Goal: Complete application form: Complete application form

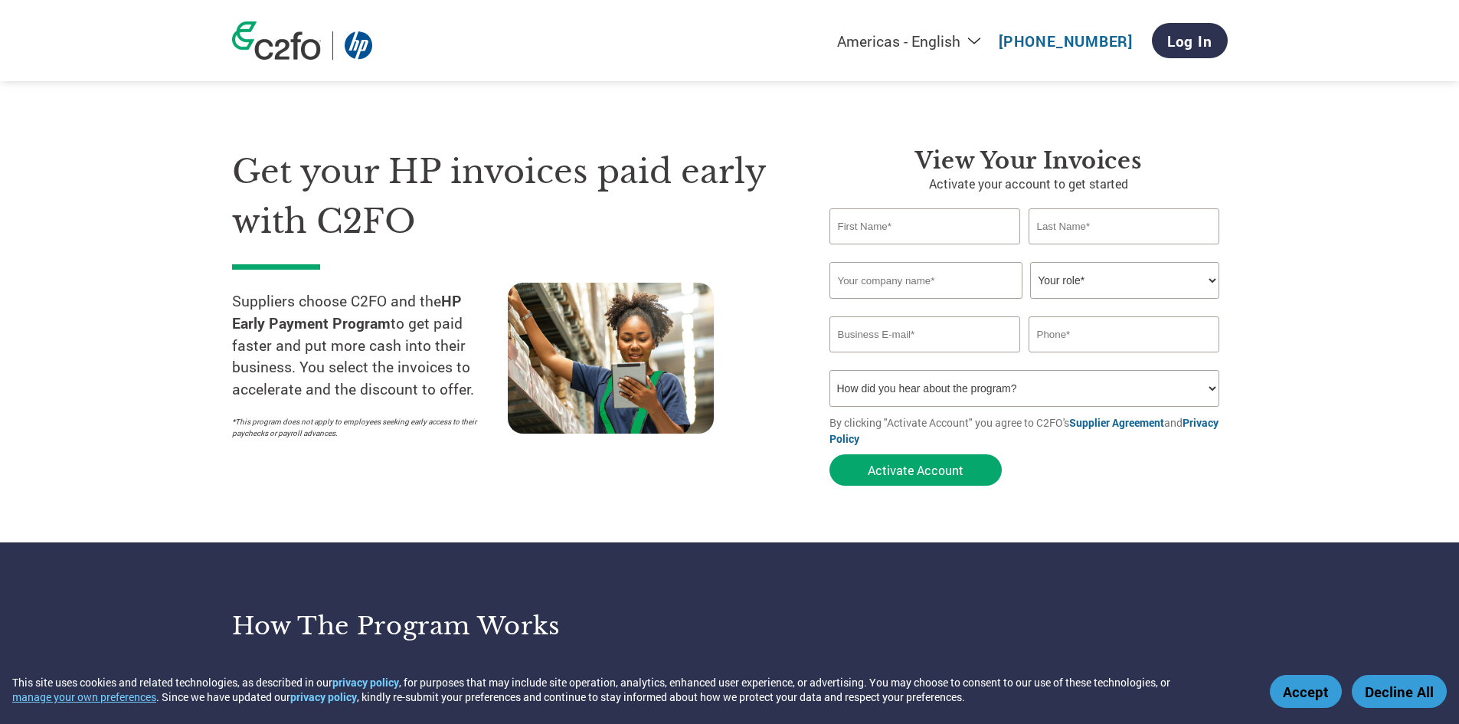
click at [858, 234] on input "text" at bounding box center [926, 226] width 192 height 36
click at [1094, 284] on select "Your role* CFO Controller Credit Manager Finance Director Treasurer CEO Preside…" at bounding box center [1124, 280] width 189 height 37
click at [919, 226] on input "text" at bounding box center [926, 226] width 192 height 36
drag, startPoint x: 919, startPoint y: 226, endPoint x: 755, endPoint y: 208, distance: 164.1
click at [755, 208] on div "Get your HP invoices paid early with C2FO Suppliers choose C2FO and the HP Earl…" at bounding box center [730, 290] width 996 height 408
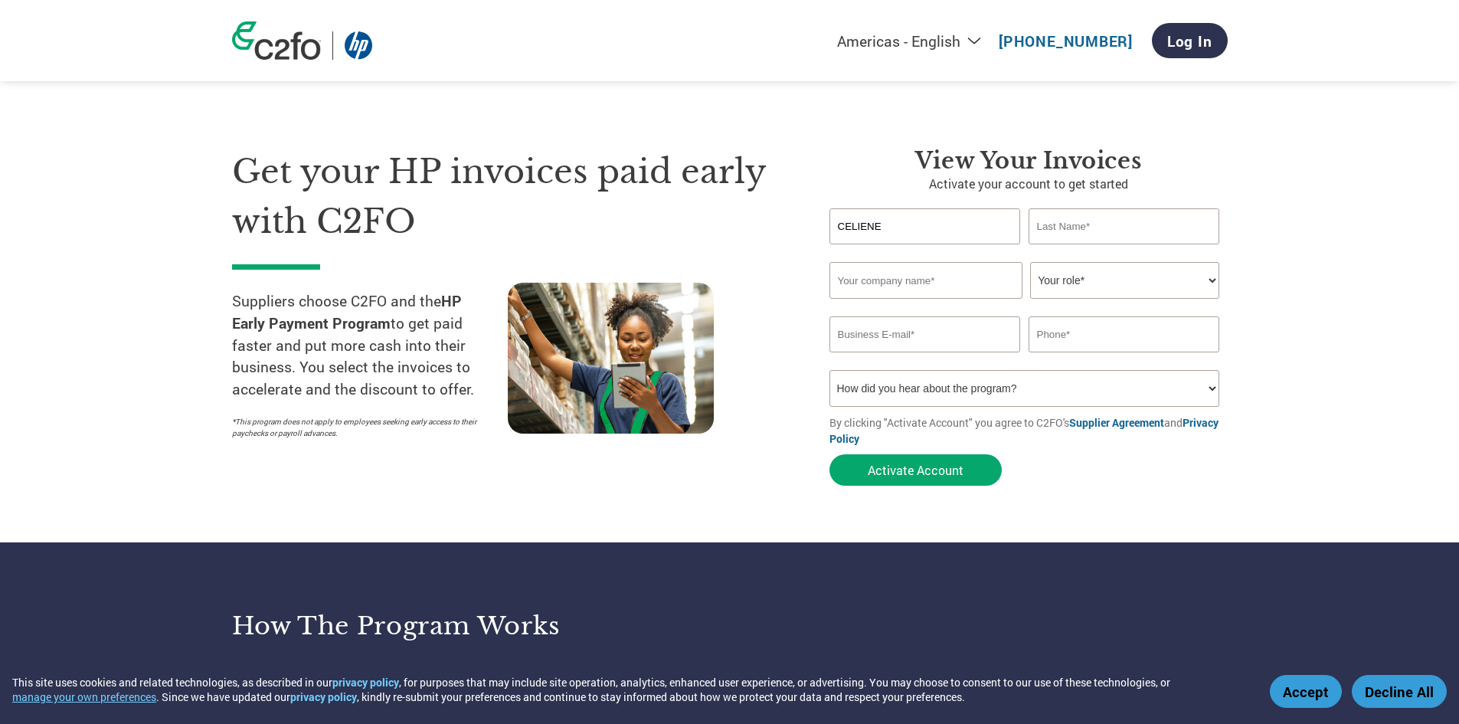
type input "CELIENE"
click at [1067, 225] on input "text" at bounding box center [1125, 226] width 192 height 36
type input "MACARAIG"
click at [884, 267] on input "text" at bounding box center [926, 280] width 193 height 37
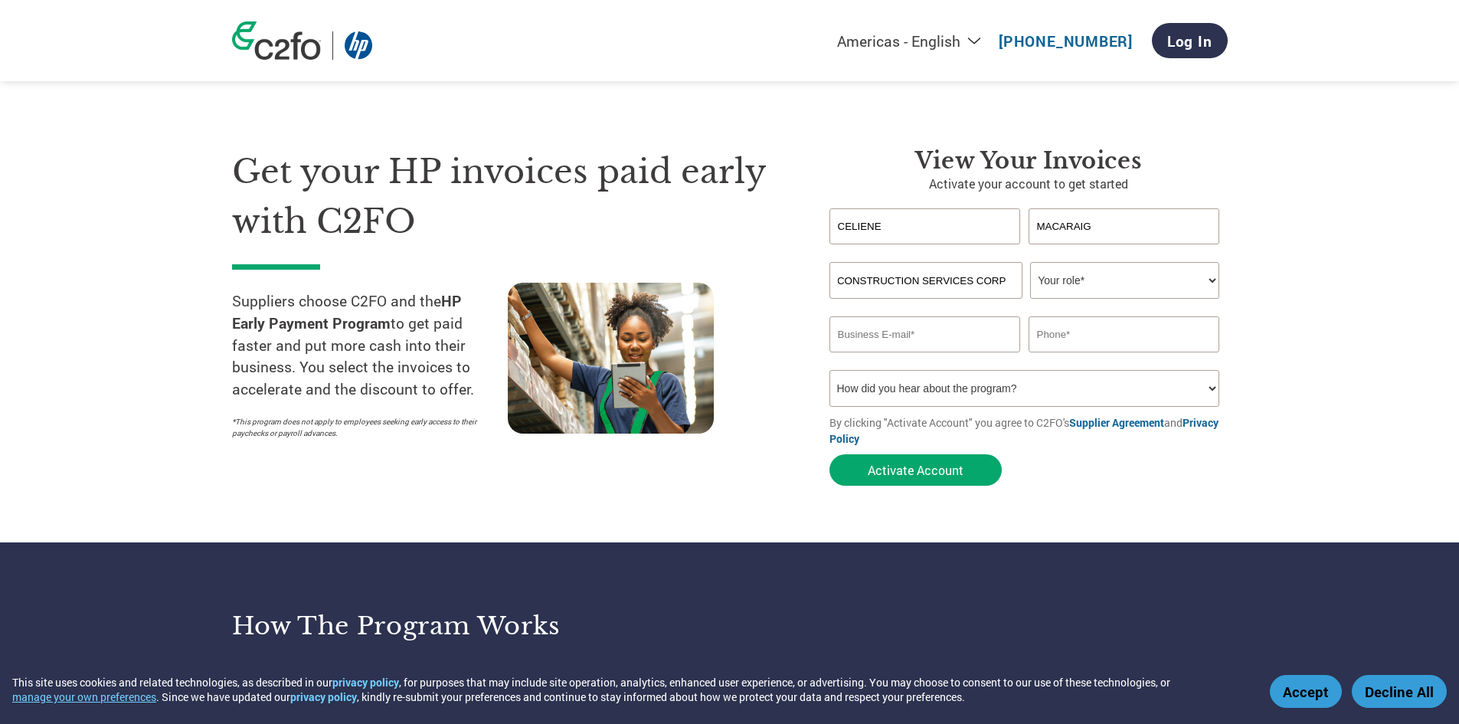
type input "I-TRESHOLD CONSTRUCTION SERVICES CORP"
click at [1138, 283] on select "Your role* CFO Controller Credit Manager Finance Director Treasurer CEO Preside…" at bounding box center [1124, 280] width 189 height 37
select select "ACCOUNTS_RECEIVABLE"
click at [1030, 262] on select "Your role* CFO Controller Credit Manager Finance Director Treasurer CEO Preside…" at bounding box center [1124, 280] width 189 height 37
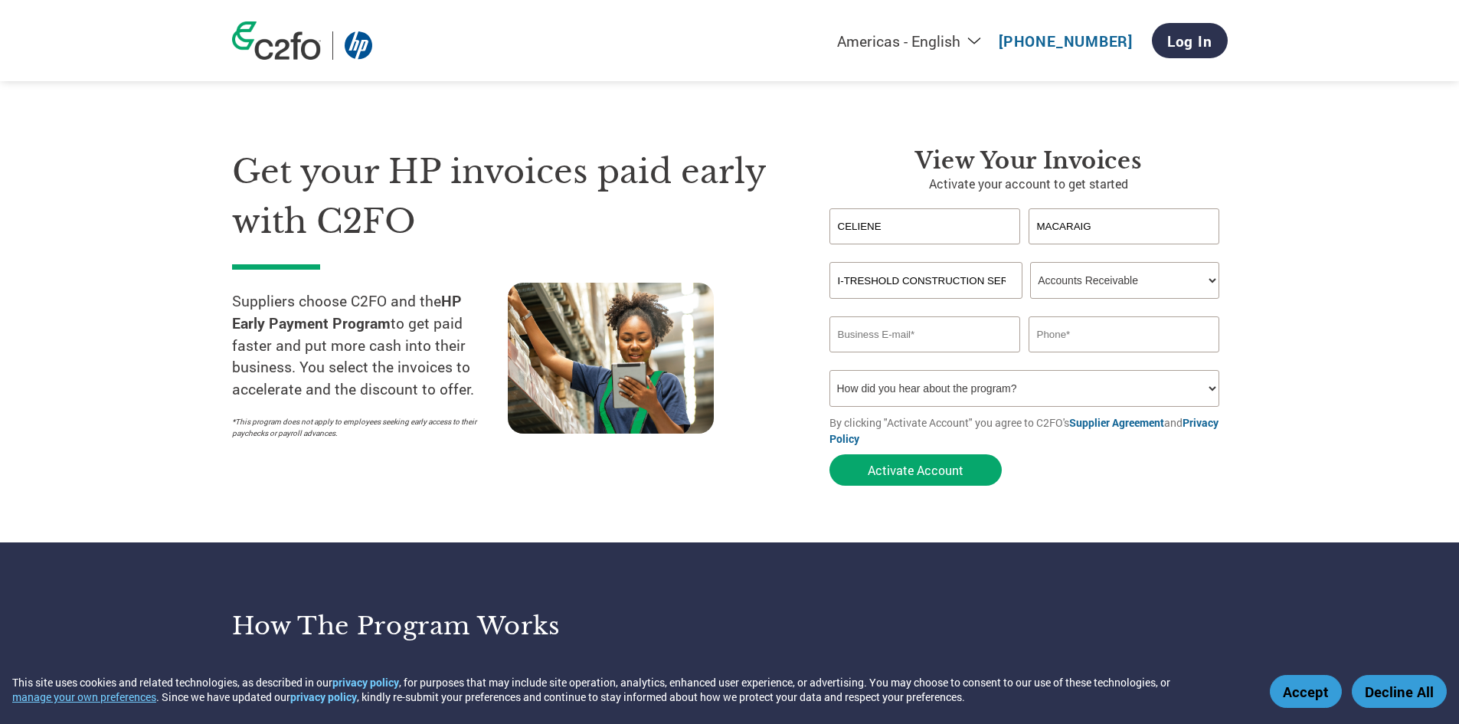
click at [902, 332] on input "email" at bounding box center [926, 334] width 192 height 36
click at [467, 434] on p "*This program does not apply to employees seeking early access to their paychec…" at bounding box center [362, 427] width 260 height 23
click at [926, 336] on input "email" at bounding box center [926, 334] width 192 height 36
click at [919, 341] on input "itreshold.a" at bounding box center [926, 334] width 192 height 36
type input "[EMAIL_ADDRESS][DOMAIN_NAME]"
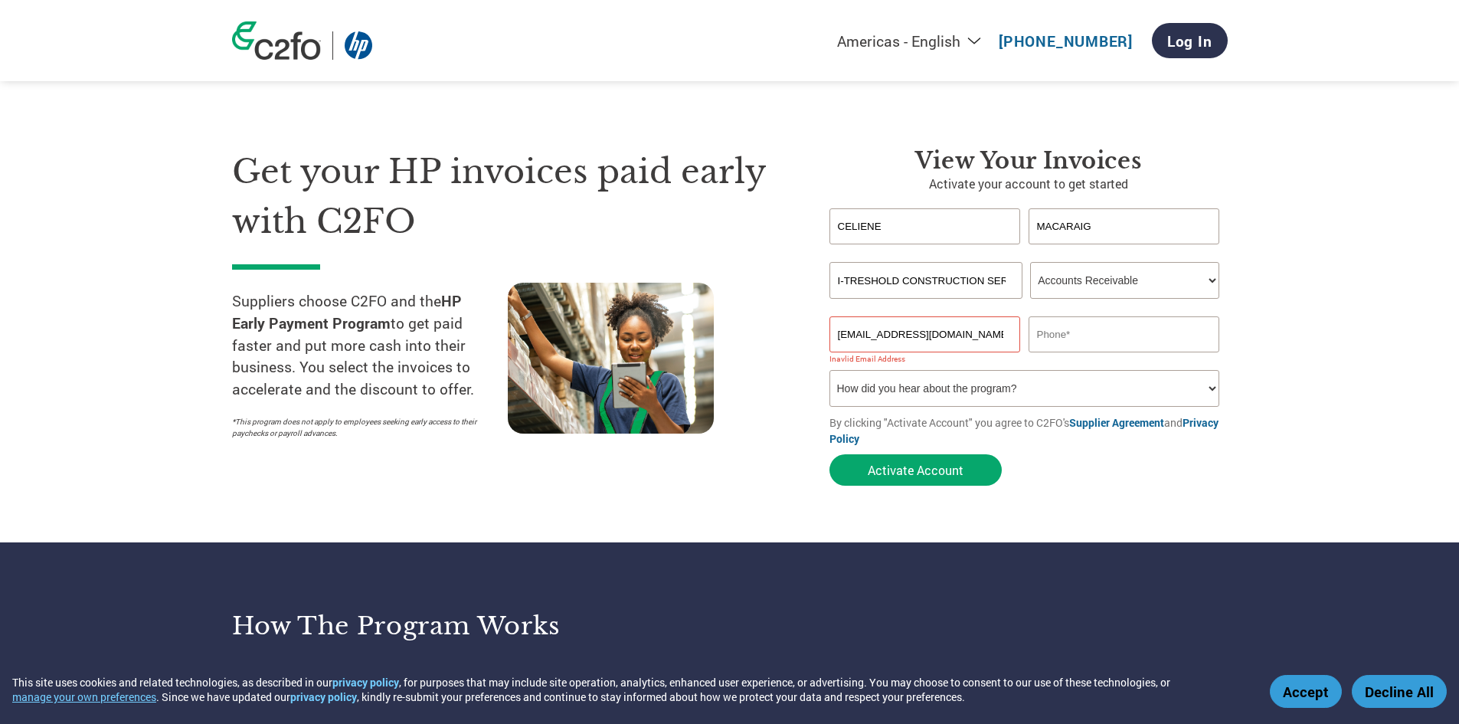
click at [1078, 334] on input "text" at bounding box center [1125, 334] width 192 height 36
click at [1074, 335] on input "text" at bounding box center [1125, 334] width 192 height 36
click at [983, 395] on select "How did you hear about the program? Received a letter Email Social Media Online…" at bounding box center [1025, 388] width 391 height 37
select select "Other"
click at [830, 370] on select "How did you hear about the program? Received a letter Email Social Media Online…" at bounding box center [1025, 388] width 391 height 37
